Goal: Information Seeking & Learning: Learn about a topic

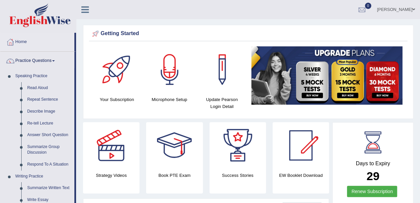
click at [40, 86] on link "Read Aloud" at bounding box center [49, 88] width 50 height 12
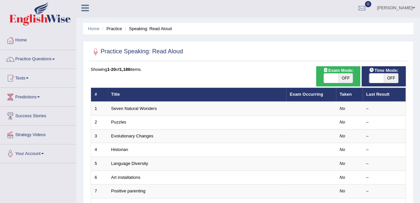
scroll to position [37, 0]
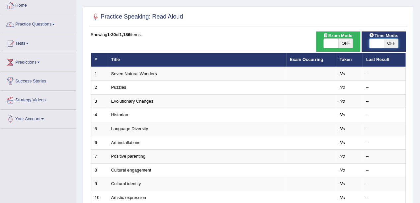
click at [383, 40] on span at bounding box center [376, 43] width 15 height 9
checkbox input "true"
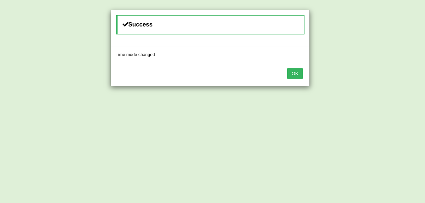
click at [298, 72] on button "OK" at bounding box center [294, 73] width 15 height 11
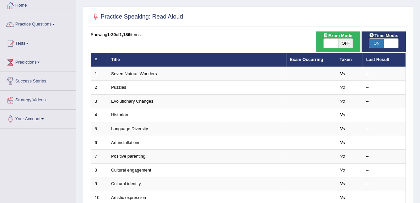
click at [156, 74] on link "Seven Natural Wonders" at bounding box center [134, 73] width 46 height 5
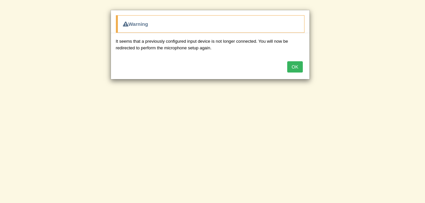
click at [295, 62] on button "OK" at bounding box center [294, 66] width 15 height 11
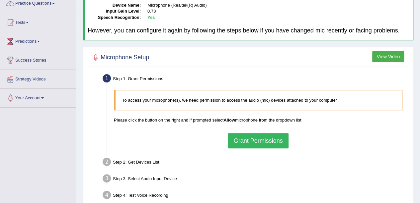
scroll to position [58, 0]
click at [246, 136] on button "Grant Permissions" at bounding box center [258, 140] width 60 height 15
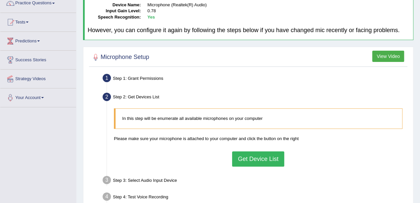
click at [247, 156] on button "Get Device List" at bounding box center [258, 159] width 52 height 15
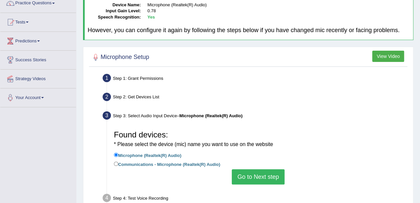
click at [245, 173] on button "Go to Next step" at bounding box center [258, 177] width 53 height 15
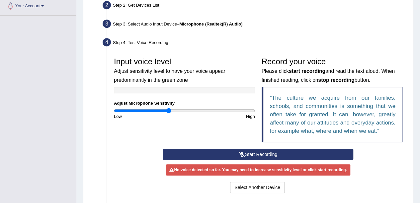
scroll to position [149, 0]
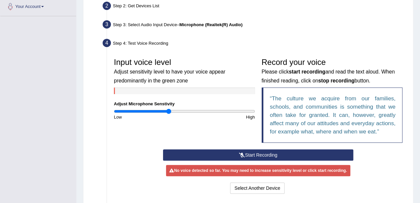
click at [240, 153] on icon at bounding box center [242, 155] width 6 height 5
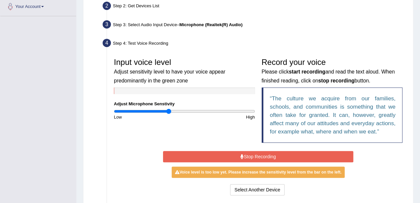
click at [240, 152] on button "Stop Recording" at bounding box center [258, 156] width 190 height 11
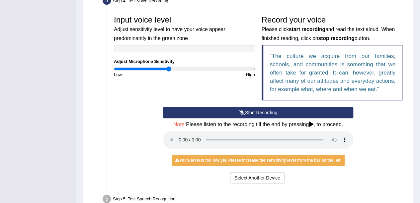
scroll to position [191, 0]
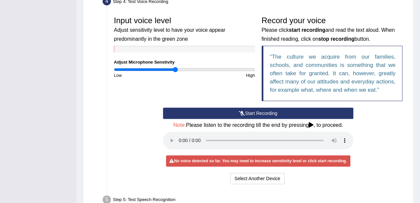
click at [176, 68] on input "range" at bounding box center [184, 69] width 141 height 5
click at [171, 69] on input "range" at bounding box center [184, 69] width 141 height 5
type input "0.88"
click at [175, 68] on input "range" at bounding box center [184, 69] width 141 height 5
click at [251, 111] on button "Start Recording" at bounding box center [258, 113] width 190 height 11
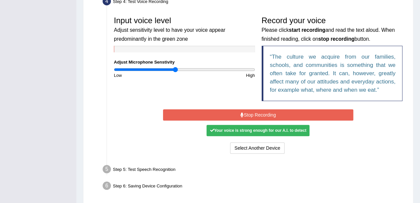
click at [234, 112] on button "Stop Recording" at bounding box center [258, 115] width 190 height 11
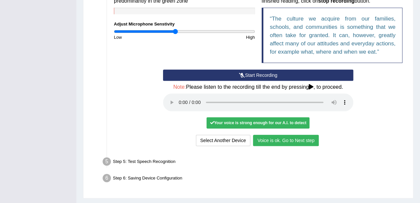
scroll to position [229, 0]
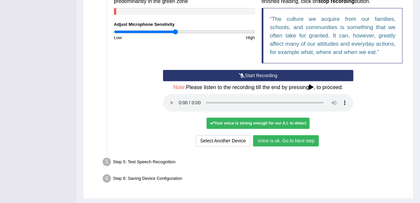
click at [269, 139] on button "Voice is ok. Go to Next step" at bounding box center [286, 140] width 66 height 11
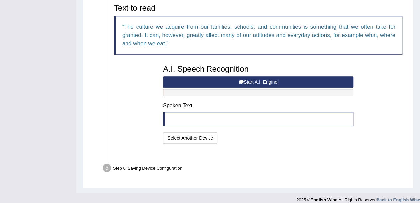
scroll to position [218, 0]
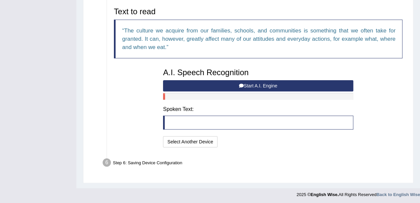
click at [228, 81] on button "Start A.I. Engine" at bounding box center [258, 85] width 190 height 11
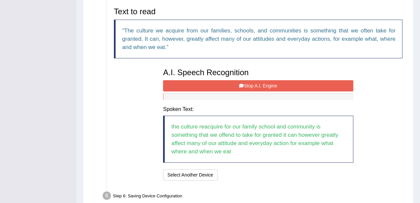
click at [228, 81] on button "Stop A.I. Engine" at bounding box center [258, 85] width 190 height 11
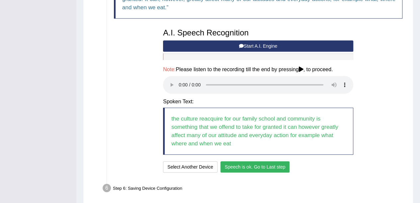
scroll to position [260, 0]
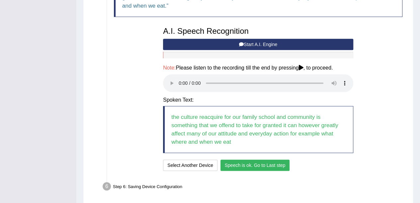
click at [252, 162] on button "Speech is ok. Go to Last step" at bounding box center [254, 165] width 69 height 11
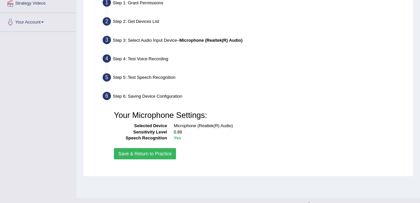
scroll to position [133, 0]
click at [157, 151] on button "Save & Return to Practice" at bounding box center [145, 153] width 62 height 11
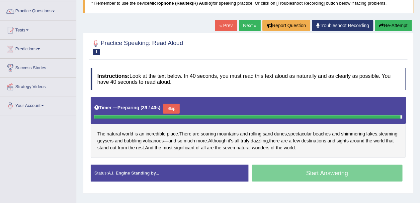
scroll to position [49, 0]
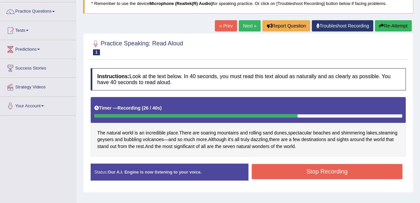
click at [268, 166] on button "Stop Recording" at bounding box center [327, 171] width 151 height 15
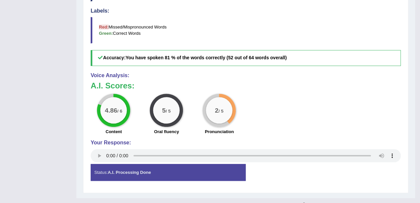
scroll to position [258, 0]
click at [129, 170] on strong "A.I. Processing Done" at bounding box center [129, 172] width 43 height 5
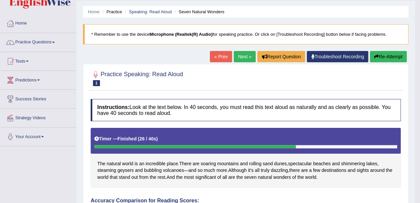
scroll to position [19, 0]
click at [244, 54] on link "Next »" at bounding box center [245, 56] width 22 height 11
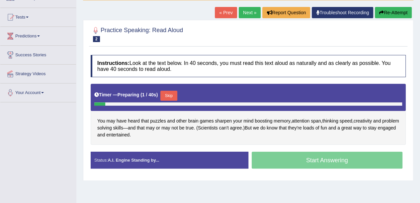
scroll to position [62, 0]
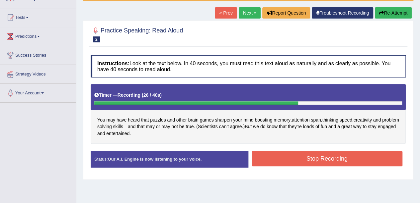
click at [268, 153] on button "Stop Recording" at bounding box center [327, 158] width 151 height 15
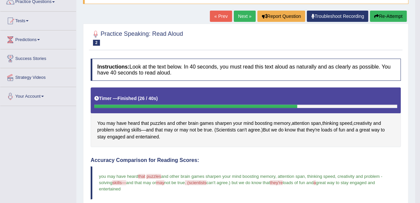
scroll to position [0, 0]
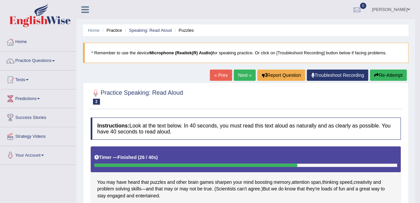
click at [242, 75] on link "Next »" at bounding box center [245, 75] width 22 height 11
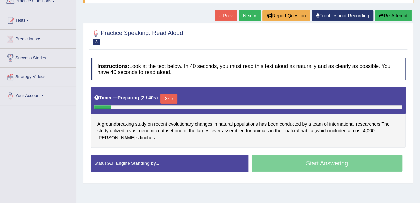
scroll to position [60, 0]
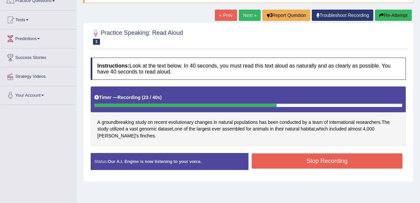
click at [317, 164] on button "Stop Recording" at bounding box center [327, 161] width 151 height 15
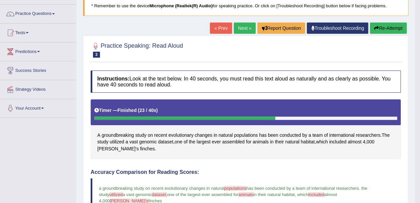
scroll to position [0, 0]
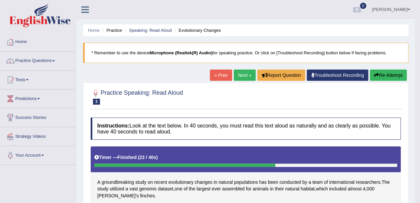
click at [239, 75] on link "Next »" at bounding box center [245, 75] width 22 height 11
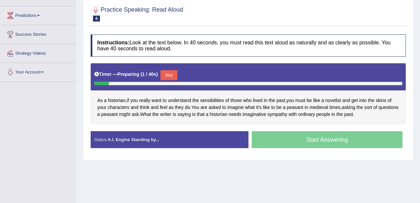
scroll to position [82, 0]
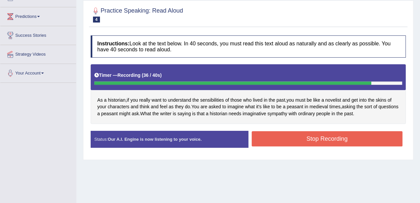
click at [264, 135] on button "Stop Recording" at bounding box center [327, 138] width 151 height 15
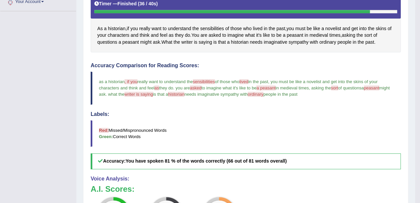
scroll to position [145, 0]
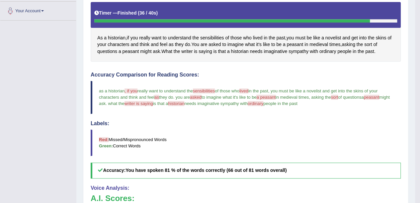
drag, startPoint x: 238, startPoint y: 44, endPoint x: 138, endPoint y: 29, distance: 101.1
click at [138, 29] on div "As a historian , if you really want to understand the sensibilities of those wh…" at bounding box center [246, 31] width 310 height 59
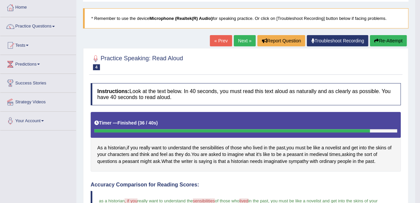
scroll to position [33, 0]
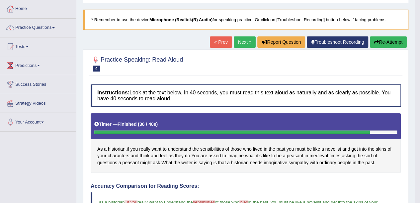
click at [244, 38] on link "Next »" at bounding box center [245, 42] width 22 height 11
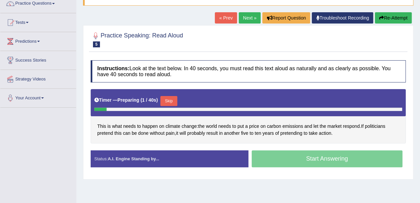
scroll to position [66, 0]
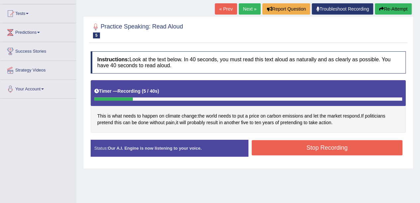
click at [278, 151] on button "Stop Recording" at bounding box center [327, 147] width 151 height 15
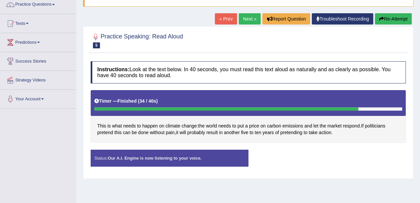
scroll to position [57, 0]
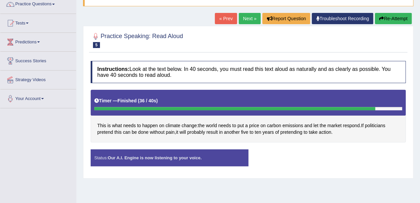
click at [382, 16] on button "Re-Attempt" at bounding box center [393, 18] width 37 height 11
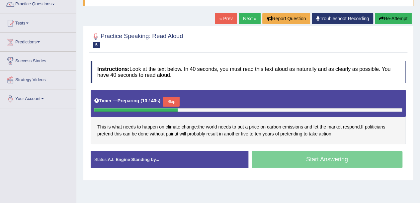
click at [173, 99] on button "Skip" at bounding box center [171, 102] width 17 height 10
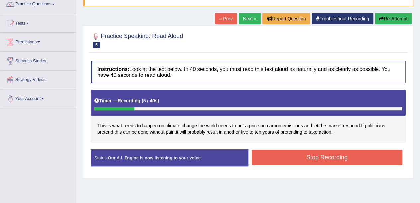
click at [266, 155] on button "Stop Recording" at bounding box center [327, 157] width 151 height 15
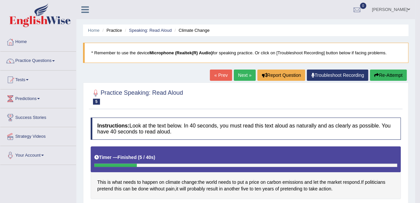
click at [242, 73] on link "Next »" at bounding box center [245, 75] width 22 height 11
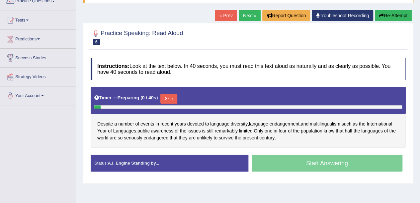
scroll to position [63, 0]
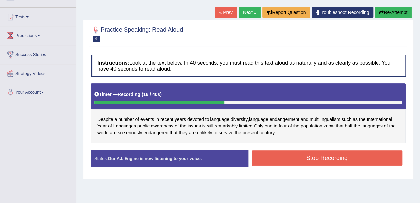
click at [270, 151] on button "Stop Recording" at bounding box center [327, 158] width 151 height 15
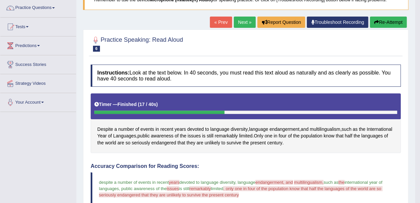
scroll to position [52, 0]
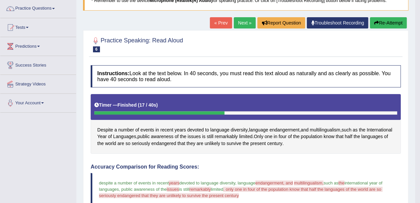
click at [240, 20] on link "Next »" at bounding box center [245, 22] width 22 height 11
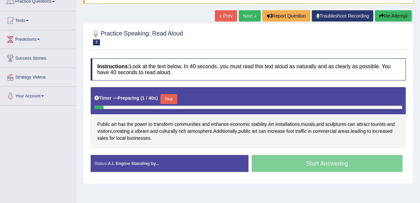
scroll to position [62, 0]
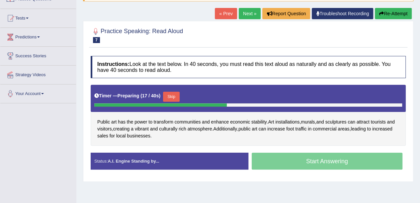
click at [173, 94] on button "Skip" at bounding box center [171, 97] width 17 height 10
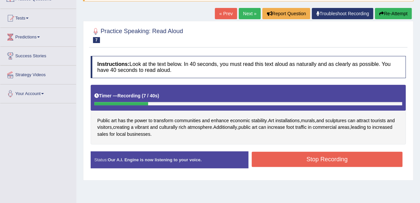
click at [262, 156] on button "Stop Recording" at bounding box center [327, 159] width 151 height 15
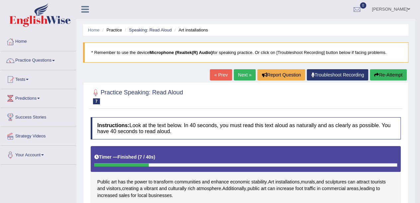
scroll to position [0, 0]
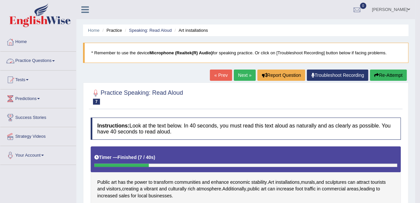
click at [54, 58] on link "Practice Questions" at bounding box center [38, 60] width 76 height 17
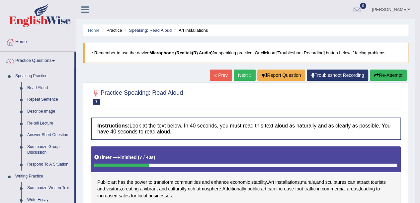
click at [48, 97] on link "Repeat Sentence" at bounding box center [49, 100] width 50 height 12
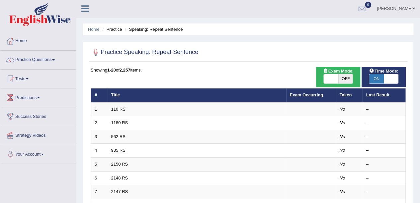
scroll to position [1, 0]
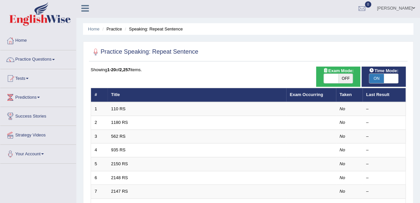
click at [120, 107] on link "110 RS" at bounding box center [118, 109] width 14 height 5
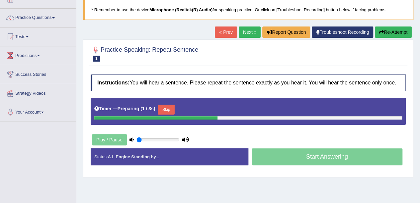
scroll to position [44, 0]
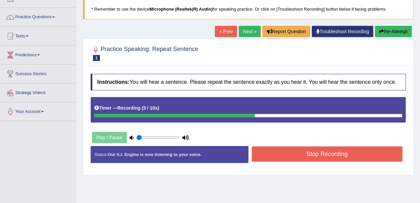
click at [292, 154] on button "Stop Recording" at bounding box center [327, 154] width 151 height 15
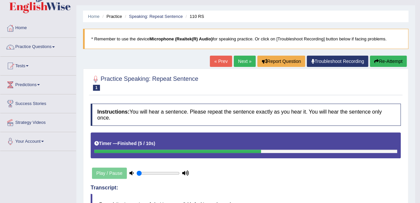
scroll to position [12, 0]
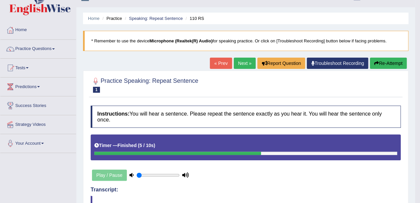
click at [240, 64] on link "Next »" at bounding box center [245, 63] width 22 height 11
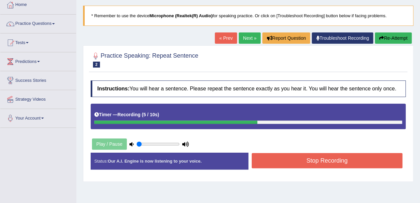
click at [263, 159] on button "Stop Recording" at bounding box center [327, 160] width 151 height 15
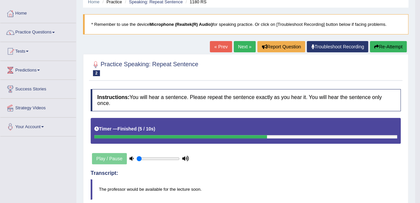
scroll to position [30, 0]
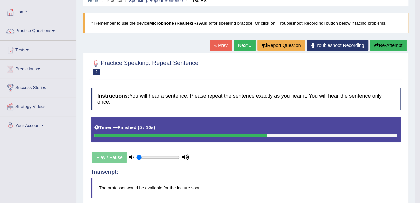
click at [240, 47] on link "Next »" at bounding box center [245, 45] width 22 height 11
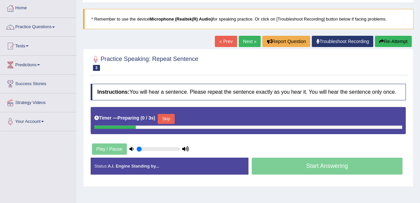
scroll to position [35, 0]
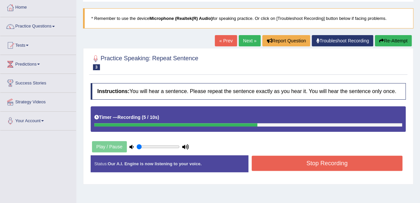
click at [265, 160] on button "Stop Recording" at bounding box center [327, 163] width 151 height 15
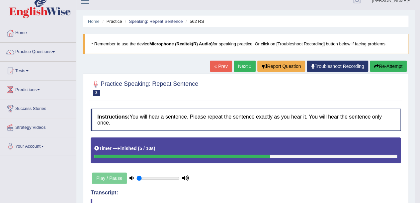
scroll to position [0, 0]
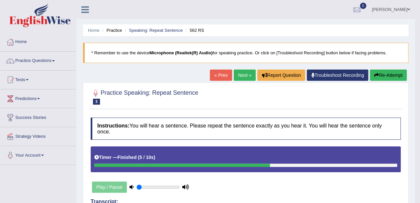
click at [242, 77] on link "Next »" at bounding box center [245, 75] width 22 height 11
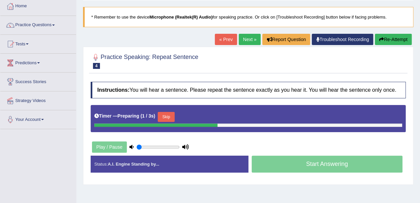
scroll to position [37, 0]
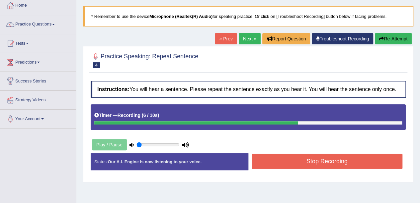
click at [305, 159] on button "Stop Recording" at bounding box center [327, 161] width 151 height 15
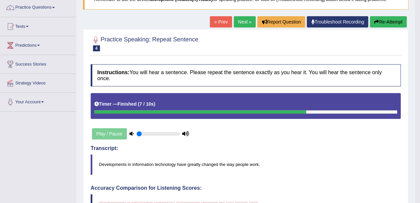
scroll to position [54, 0]
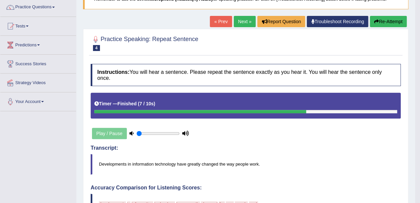
click at [240, 18] on link "Next »" at bounding box center [245, 21] width 22 height 11
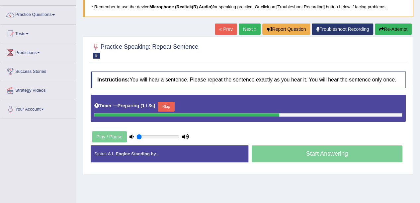
scroll to position [50, 0]
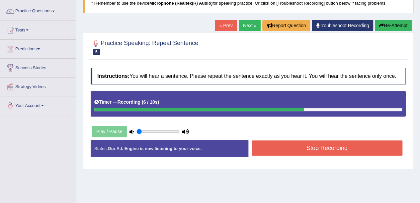
click at [269, 146] on button "Stop Recording" at bounding box center [327, 148] width 151 height 15
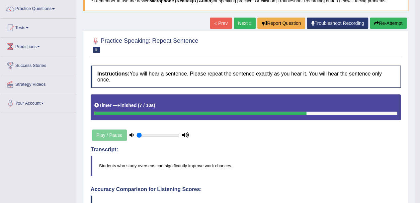
scroll to position [7, 0]
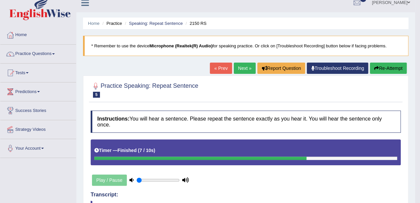
click at [244, 67] on link "Next »" at bounding box center [245, 68] width 22 height 11
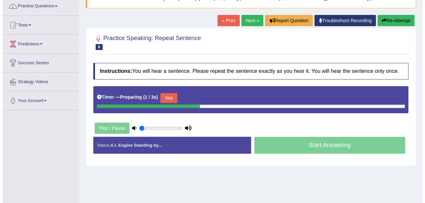
scroll to position [54, 0]
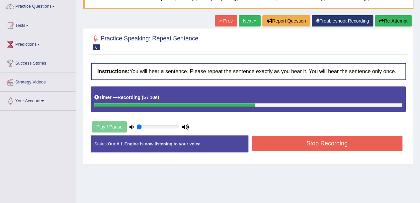
click at [266, 141] on button "Stop Recording" at bounding box center [327, 143] width 151 height 15
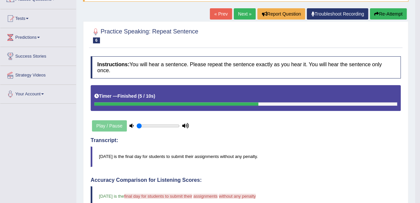
scroll to position [61, 0]
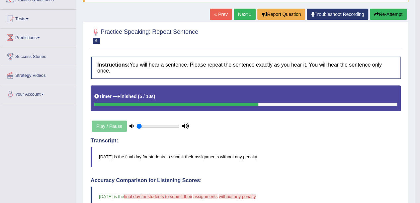
click at [239, 14] on link "Next »" at bounding box center [245, 14] width 22 height 11
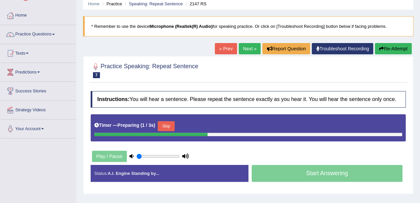
scroll to position [28, 0]
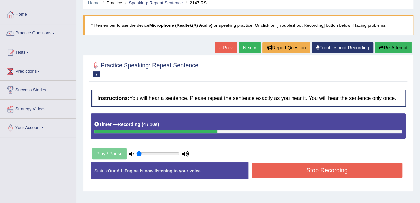
click at [285, 172] on button "Stop Recording" at bounding box center [327, 170] width 151 height 15
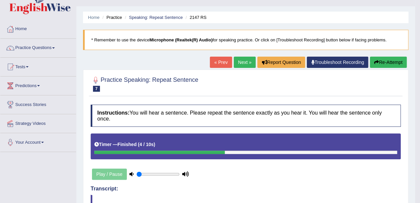
scroll to position [13, 0]
click at [244, 61] on link "Next »" at bounding box center [245, 62] width 22 height 11
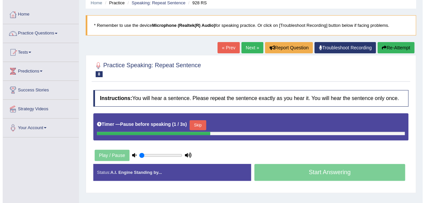
scroll to position [41, 0]
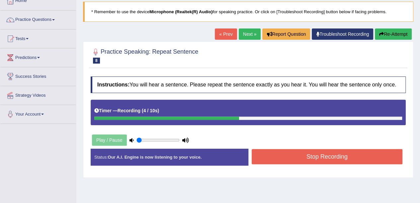
click at [277, 159] on button "Stop Recording" at bounding box center [327, 156] width 151 height 15
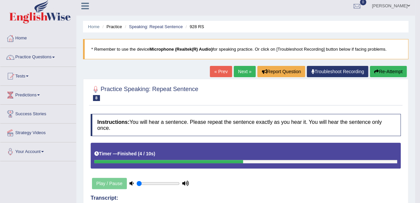
scroll to position [0, 0]
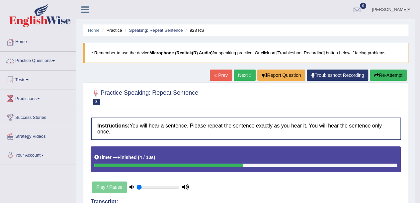
click at [54, 57] on link "Practice Questions" at bounding box center [38, 60] width 76 height 17
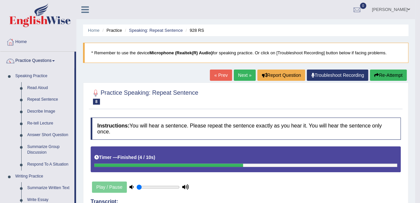
click at [43, 110] on link "Describe Image" at bounding box center [49, 112] width 50 height 12
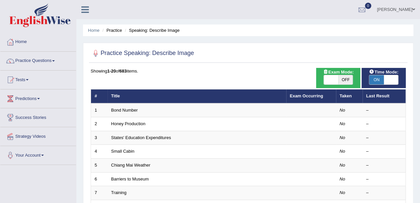
scroll to position [11, 0]
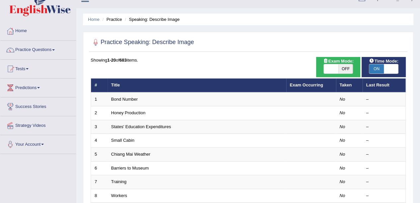
click at [116, 99] on link "Bond Number" at bounding box center [124, 99] width 27 height 5
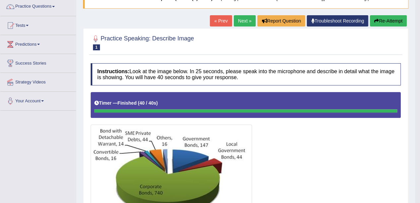
scroll to position [54, 0]
click at [245, 21] on link "Next »" at bounding box center [245, 20] width 22 height 11
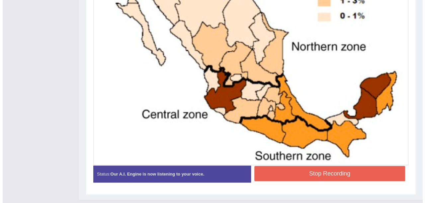
scroll to position [249, 0]
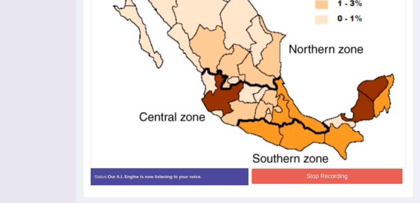
click at [264, 174] on button "Stop Recording" at bounding box center [327, 176] width 151 height 15
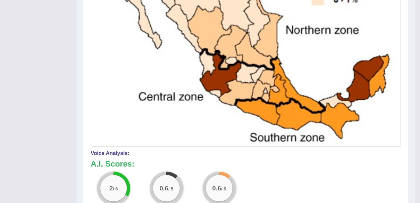
scroll to position [0, 0]
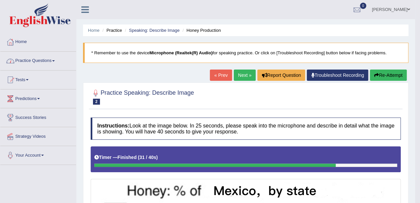
click at [56, 58] on link "Practice Questions" at bounding box center [38, 60] width 76 height 17
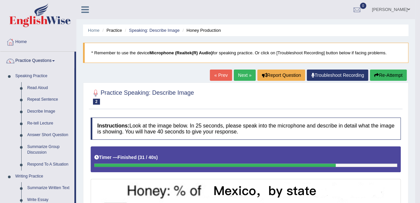
scroll to position [1, 0]
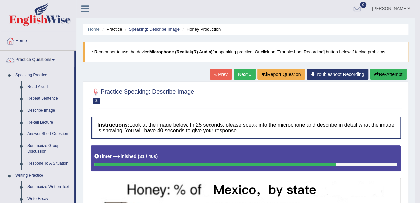
click at [37, 88] on link "Read Aloud" at bounding box center [49, 87] width 50 height 12
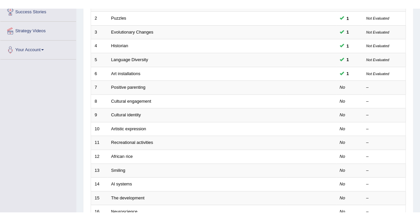
scroll to position [120, 0]
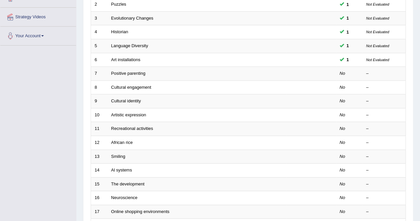
click at [185, 70] on td "Positive parenting" at bounding box center [197, 74] width 179 height 14
click at [135, 74] on link "Positive parenting" at bounding box center [128, 73] width 34 height 5
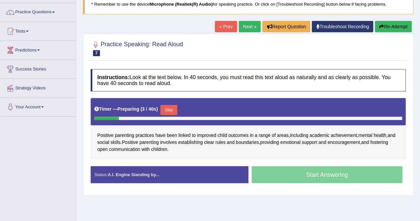
scroll to position [49, 0]
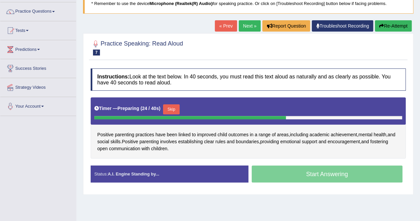
click at [174, 107] on button "Skip" at bounding box center [171, 109] width 17 height 10
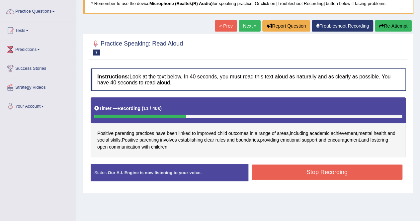
click at [289, 168] on button "Stop Recording" at bounding box center [327, 171] width 151 height 15
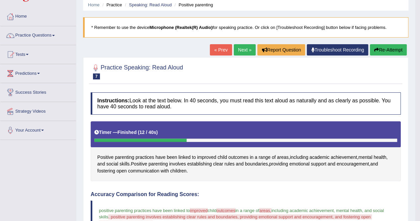
scroll to position [26, 0]
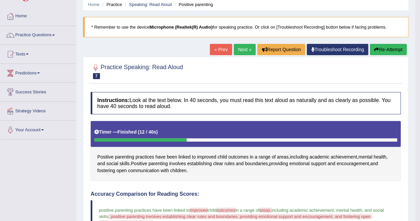
click at [400, 48] on button "Re-Attempt" at bounding box center [388, 49] width 37 height 11
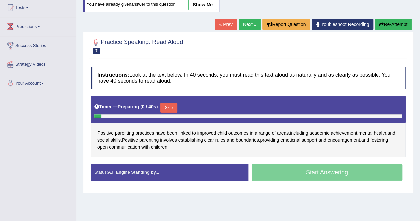
scroll to position [78, 0]
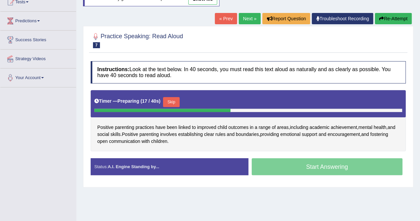
click at [178, 101] on button "Skip" at bounding box center [171, 102] width 17 height 10
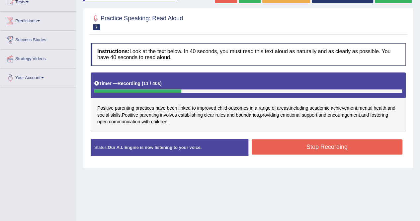
click at [267, 142] on button "Stop Recording" at bounding box center [327, 146] width 151 height 15
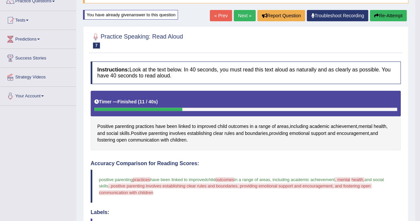
scroll to position [62, 0]
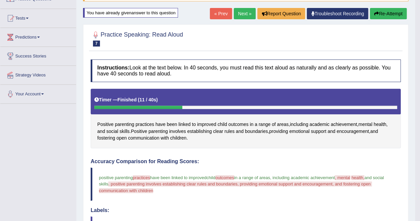
click at [389, 11] on button "Re-Attempt" at bounding box center [388, 13] width 37 height 11
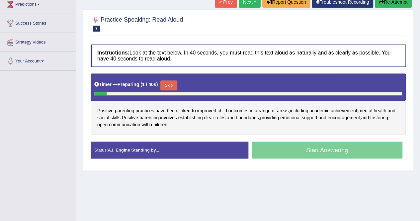
scroll to position [94, 0]
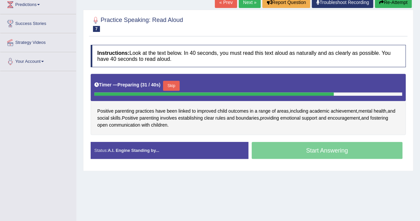
click at [176, 81] on button "Skip" at bounding box center [171, 86] width 17 height 10
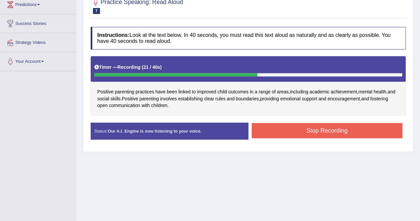
click at [266, 124] on button "Stop Recording" at bounding box center [327, 130] width 151 height 15
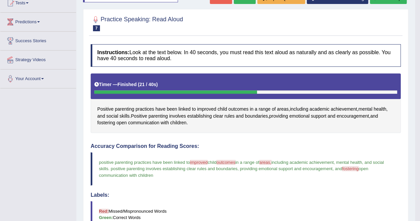
scroll to position [74, 0]
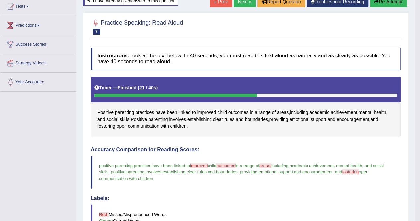
click at [239, 0] on link "Next »" at bounding box center [245, 1] width 22 height 11
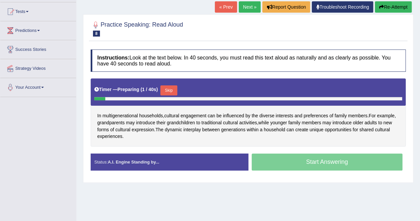
scroll to position [68, 0]
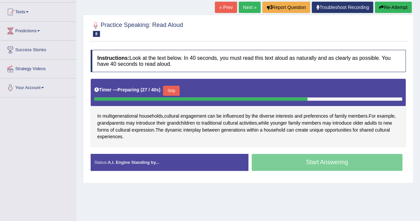
click at [173, 86] on button "Skip" at bounding box center [171, 91] width 17 height 10
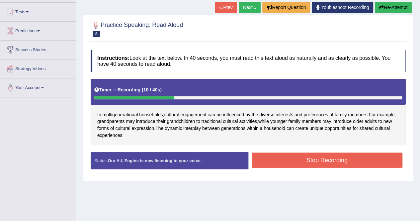
click at [299, 161] on button "Stop Recording" at bounding box center [327, 159] width 151 height 15
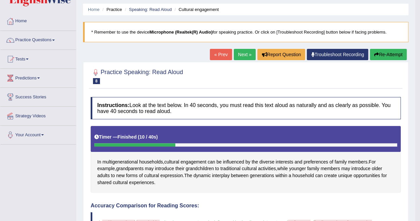
scroll to position [0, 0]
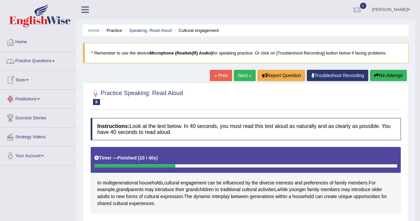
click at [54, 58] on link "Practice Questions" at bounding box center [38, 60] width 76 height 17
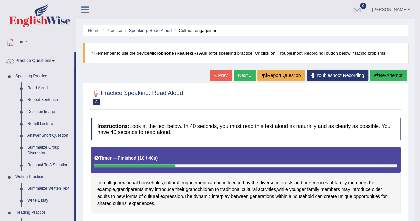
click at [44, 85] on link "Read Aloud" at bounding box center [49, 88] width 50 height 12
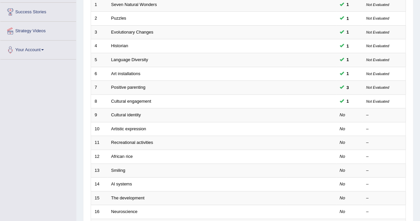
scroll to position [106, 0]
click at [345, 114] on td "No" at bounding box center [349, 115] width 27 height 14
click at [135, 112] on link "Cultural identity" at bounding box center [126, 114] width 30 height 5
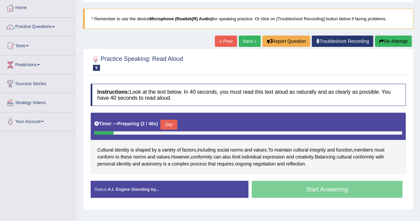
scroll to position [40, 0]
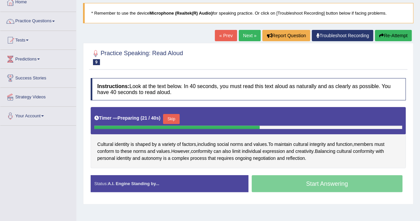
click at [178, 116] on button "Skip" at bounding box center [171, 119] width 17 height 10
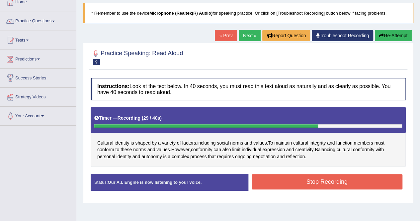
click at [269, 176] on button "Stop Recording" at bounding box center [327, 181] width 151 height 15
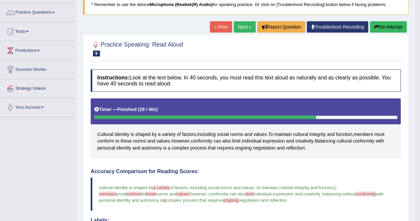
scroll to position [48, 0]
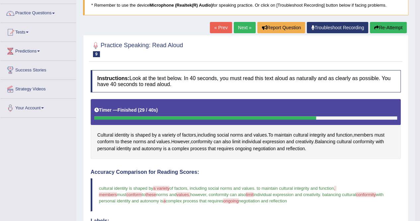
click at [243, 26] on link "Next »" at bounding box center [245, 27] width 22 height 11
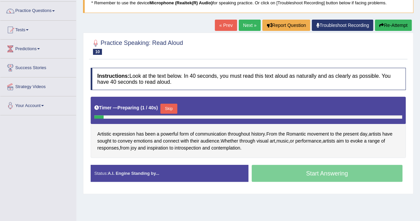
scroll to position [50, 0]
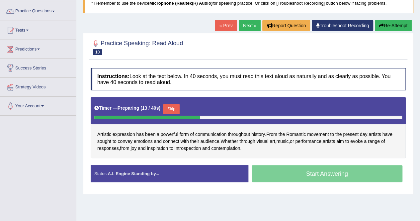
click at [176, 105] on button "Skip" at bounding box center [171, 109] width 17 height 10
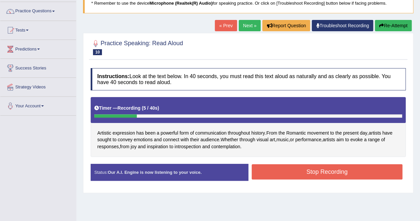
click at [279, 165] on button "Stop Recording" at bounding box center [327, 171] width 151 height 15
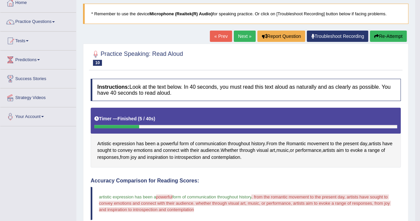
scroll to position [39, 0]
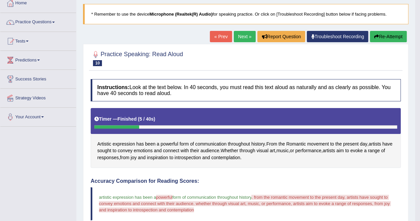
click at [245, 34] on link "Next »" at bounding box center [245, 36] width 22 height 11
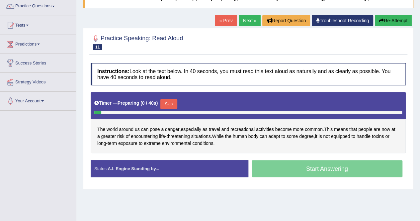
scroll to position [55, 0]
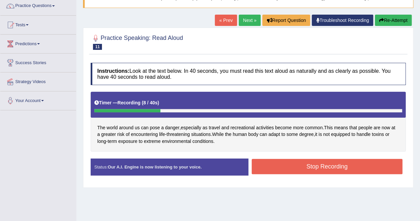
click at [269, 163] on button "Stop Recording" at bounding box center [327, 166] width 151 height 15
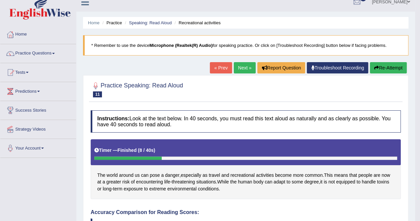
scroll to position [7, 0]
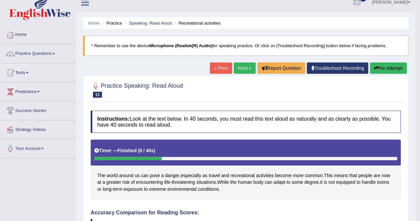
click at [243, 66] on link "Next »" at bounding box center [245, 67] width 22 height 11
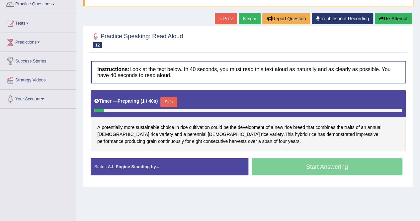
scroll to position [57, 0]
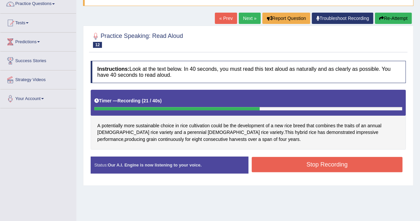
click at [303, 164] on button "Stop Recording" at bounding box center [327, 164] width 151 height 15
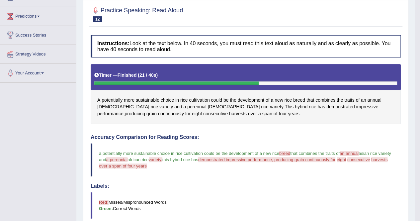
scroll to position [0, 0]
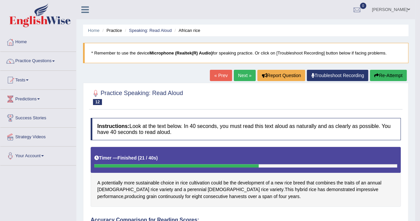
click at [237, 74] on link "Next »" at bounding box center [245, 75] width 22 height 11
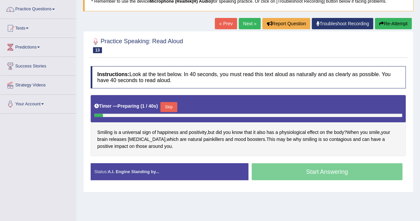
scroll to position [54, 0]
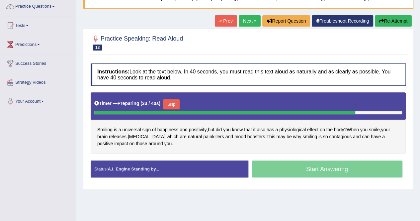
click at [171, 100] on button "Skip" at bounding box center [171, 104] width 17 height 10
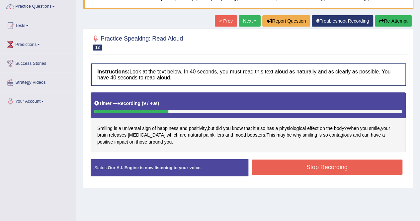
click at [296, 167] on button "Stop Recording" at bounding box center [327, 166] width 151 height 15
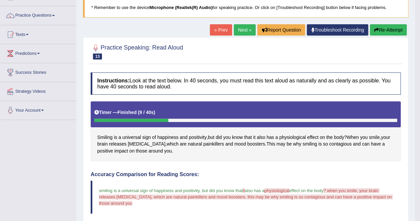
scroll to position [40, 0]
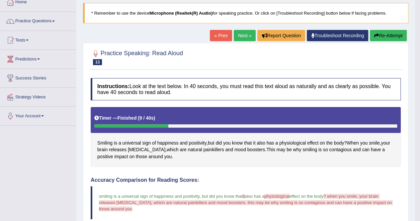
click at [238, 32] on link "Next »" at bounding box center [245, 35] width 22 height 11
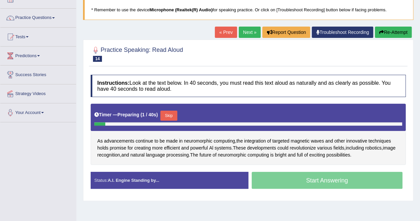
scroll to position [48, 0]
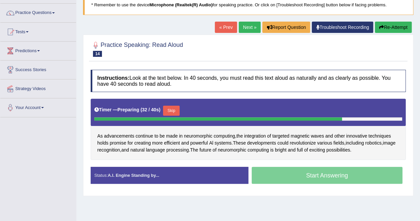
click at [170, 109] on button "Skip" at bounding box center [171, 111] width 17 height 10
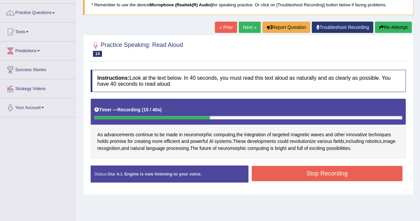
click at [268, 169] on button "Stop Recording" at bounding box center [327, 173] width 151 height 15
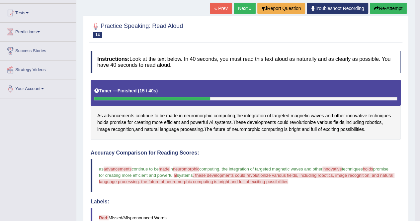
scroll to position [67, 0]
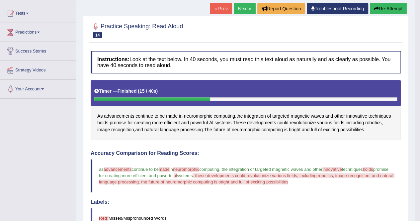
click at [386, 10] on button "Re-Attempt" at bounding box center [388, 8] width 37 height 11
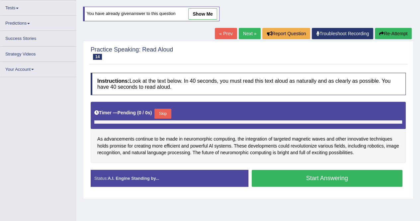
scroll to position [72, 0]
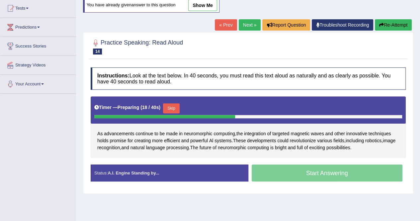
click at [174, 106] on button "Skip" at bounding box center [171, 108] width 17 height 10
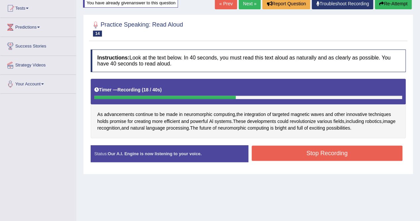
click at [294, 152] on button "Stop Recording" at bounding box center [327, 152] width 151 height 15
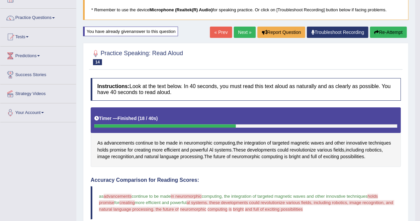
scroll to position [0, 0]
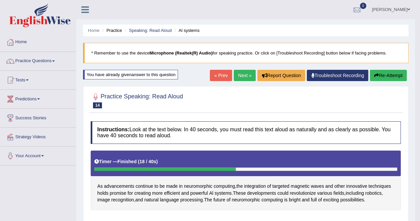
click at [242, 74] on link "Next »" at bounding box center [245, 75] width 22 height 11
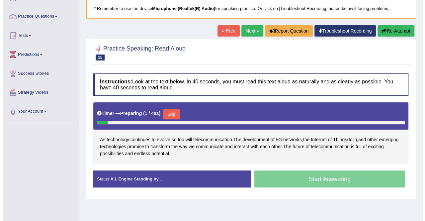
scroll to position [47, 0]
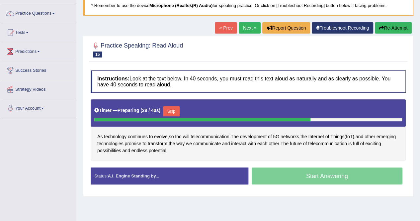
click at [344, 135] on span "Things" at bounding box center [337, 136] width 14 height 7
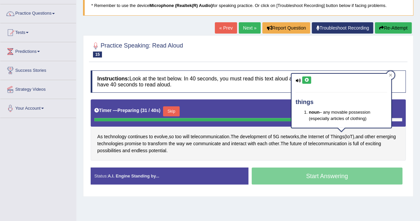
click at [263, 130] on div "As technology continues to evolve , so too will telecommunication . The develop…" at bounding box center [248, 129] width 315 height 61
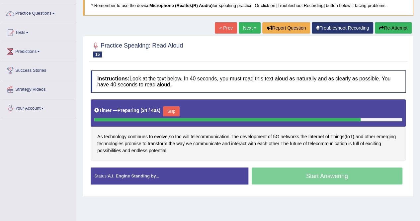
click at [353, 135] on span "IoT" at bounding box center [349, 136] width 7 height 7
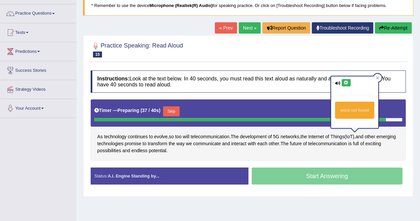
drag, startPoint x: 354, startPoint y: 110, endPoint x: 376, endPoint y: 73, distance: 42.9
click at [376, 76] on div "word not found" at bounding box center [354, 104] width 48 height 57
click at [378, 78] on icon at bounding box center [377, 77] width 3 height 3
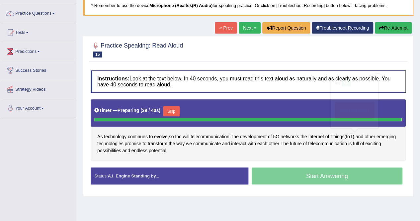
click at [378, 78] on body "Toggle navigation Home Practice Questions Speaking Practice Read Aloud Repeat S…" at bounding box center [210, 63] width 420 height 221
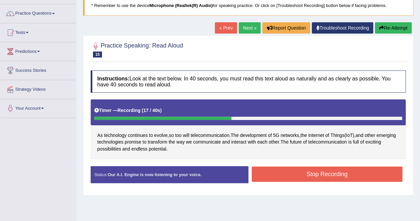
click at [292, 170] on button "Stop Recording" at bounding box center [327, 173] width 151 height 15
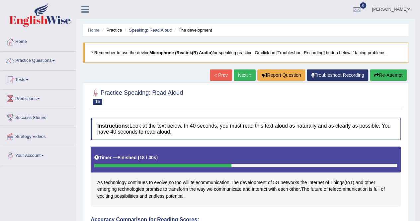
scroll to position [0, 0]
